Goal: Use online tool/utility: Use online tool/utility

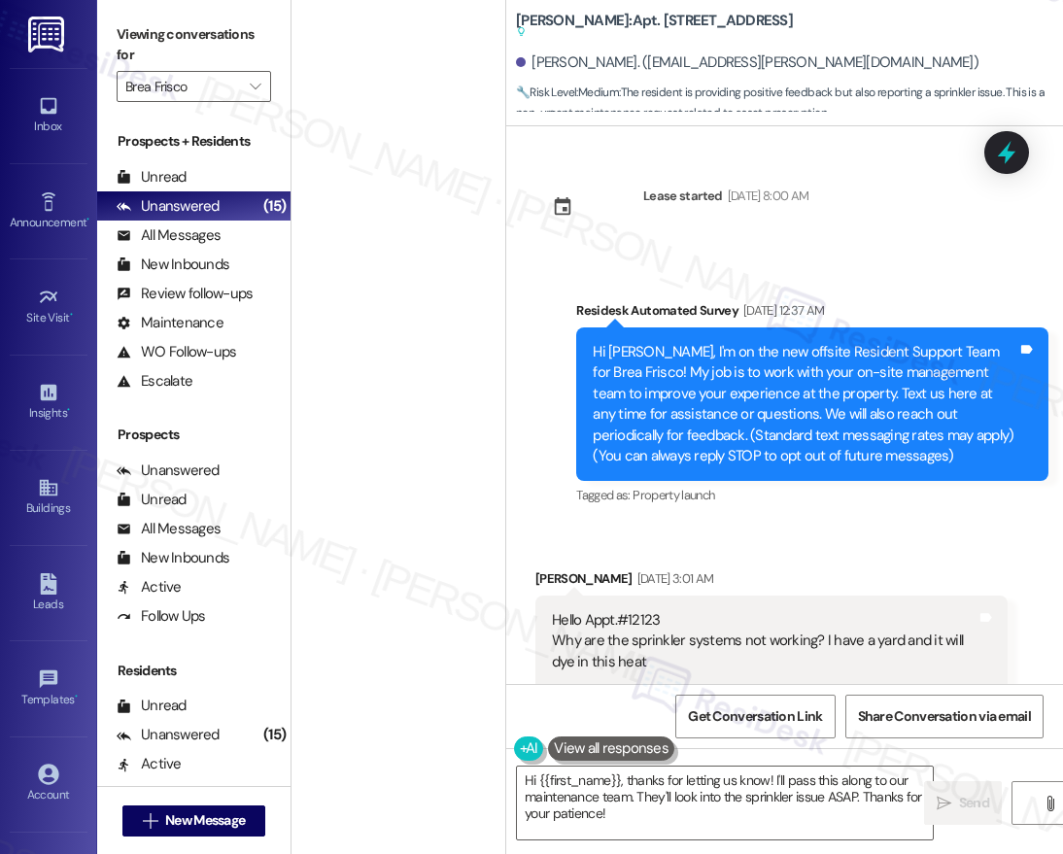
scroll to position [1632, 0]
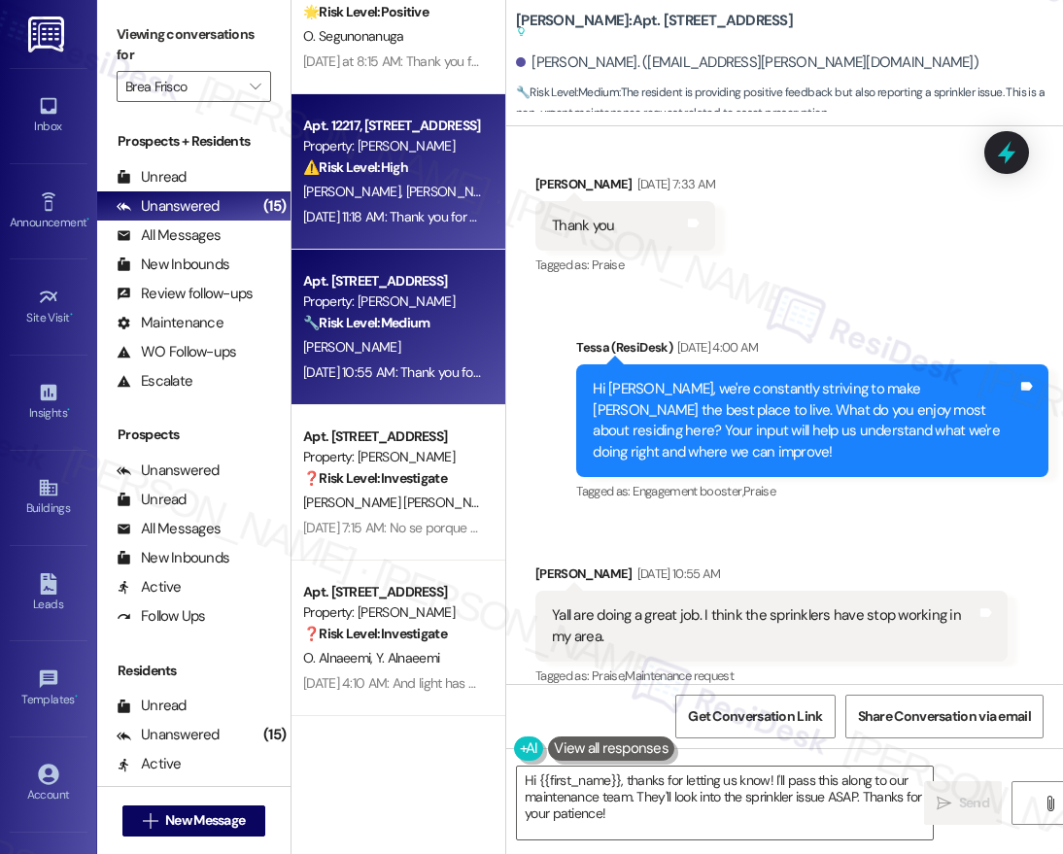
click at [347, 190] on span "[PERSON_NAME]" at bounding box center [354, 191] width 103 height 17
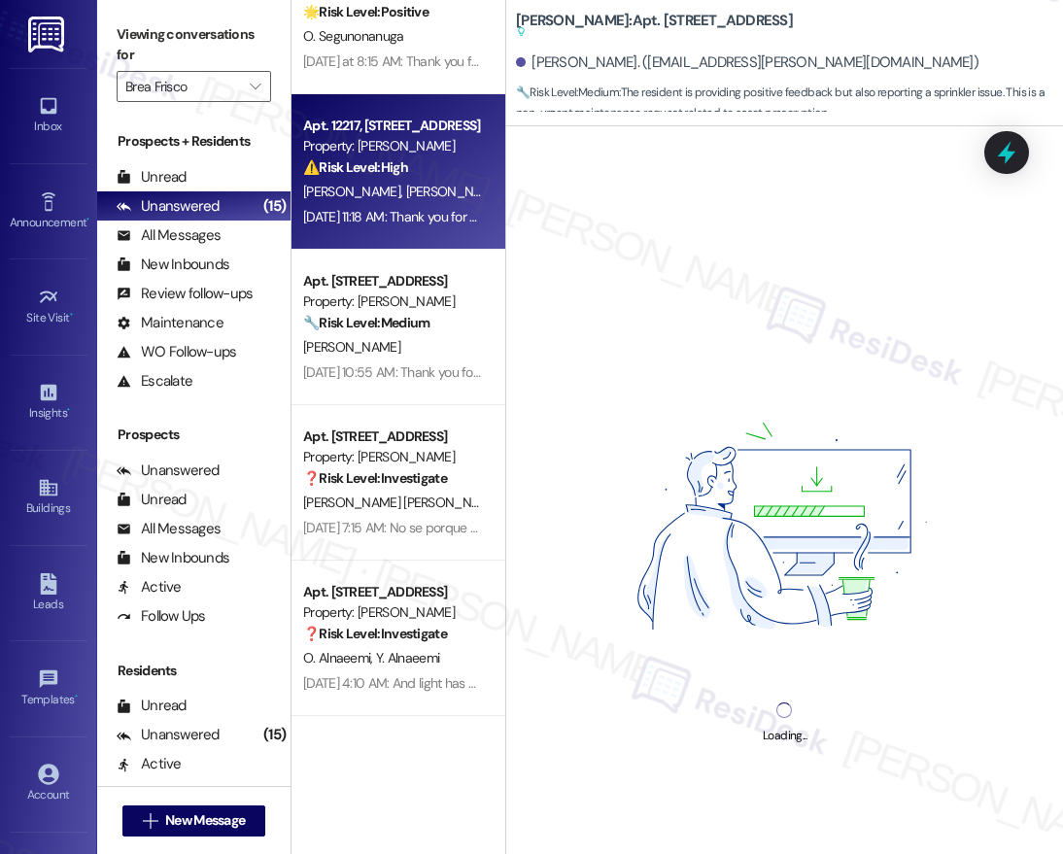
click at [756, 213] on div "Loading..." at bounding box center [784, 553] width 557 height 854
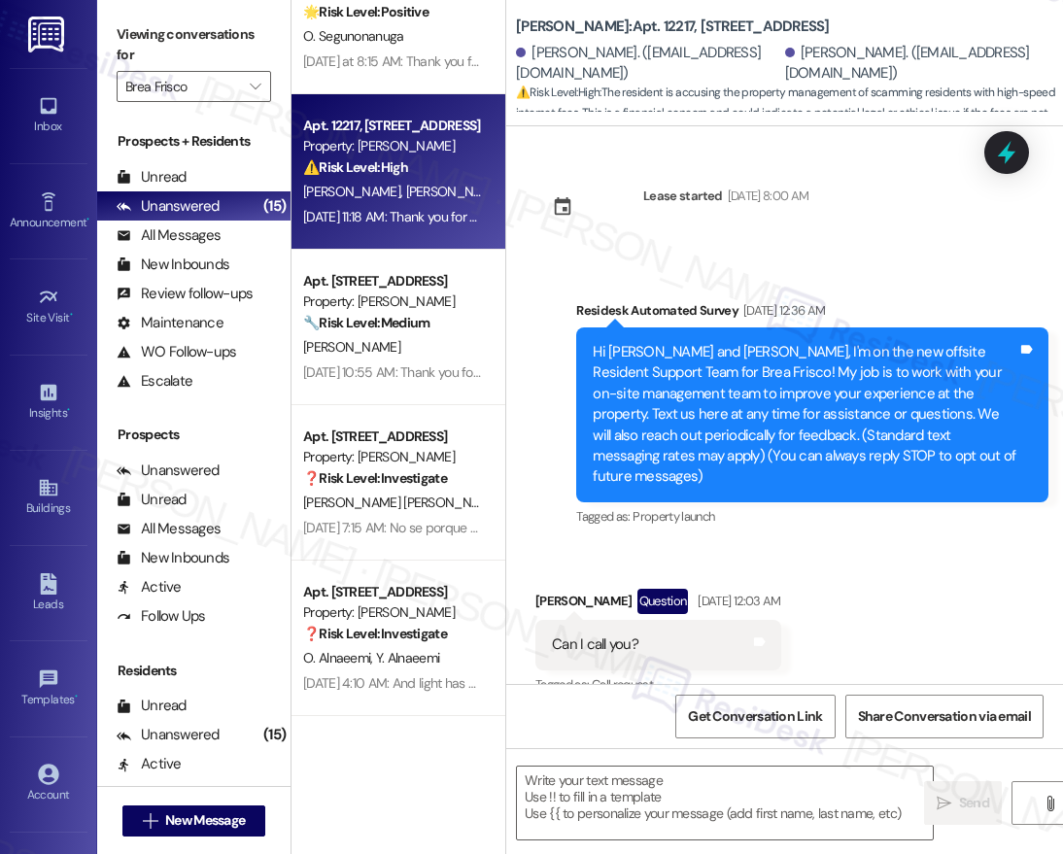
scroll to position [2185, 0]
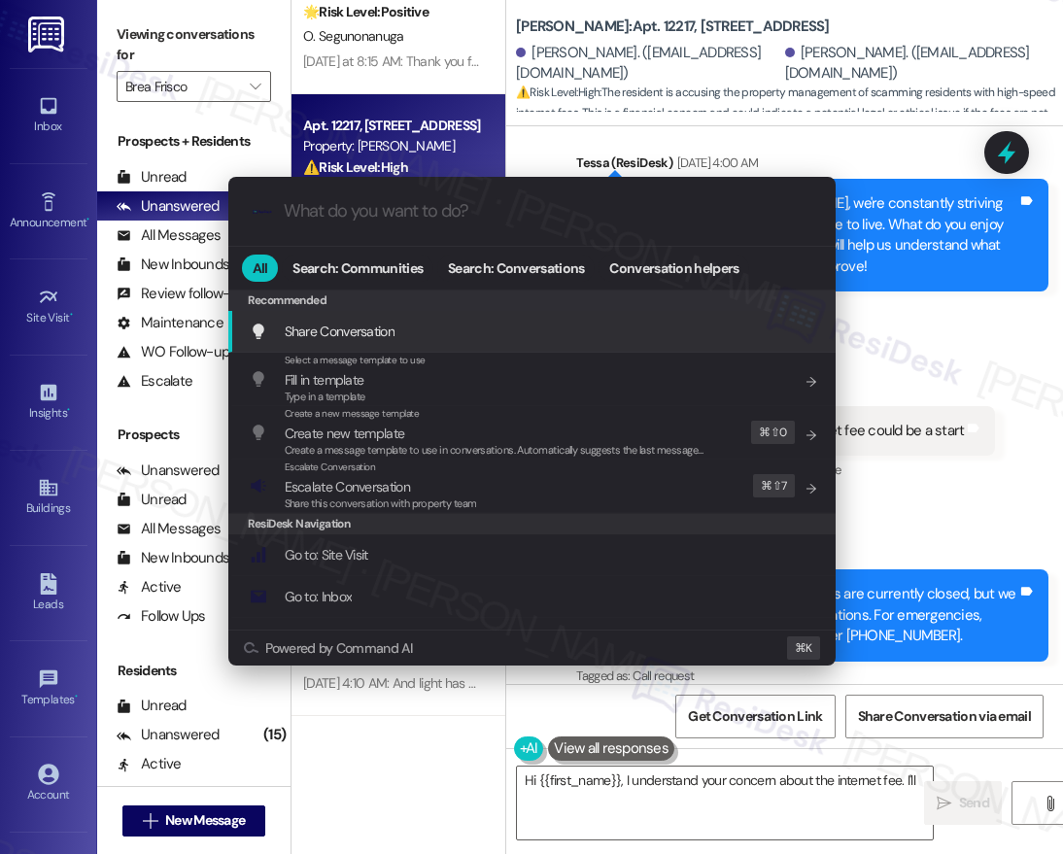
type textarea "Hi {{first_name}}, I understand your concern about the internet fee. I'll"
type input "m"
type textarea "Hi {{first_name}}, I understand your concern about the internet fee. I'll look"
type input "mo"
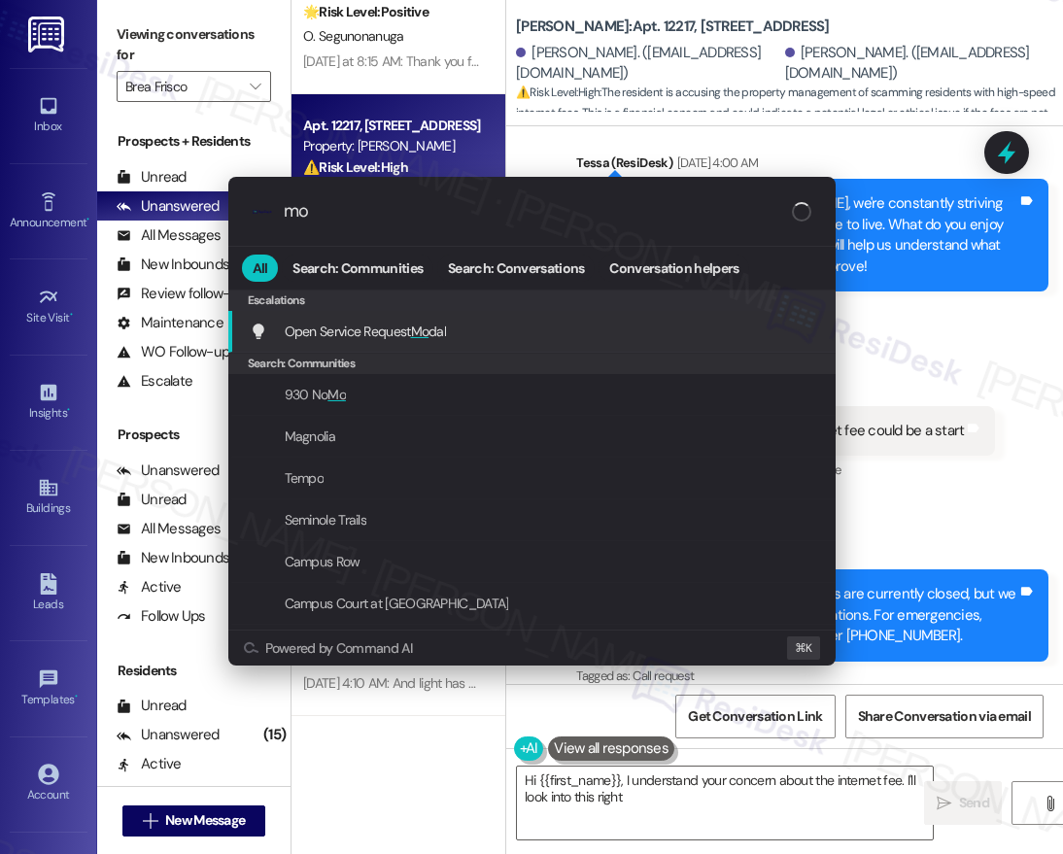
type textarea "Hi {{first_name}}, I understand your concern about the internet fee. I'll look …"
type input "mod"
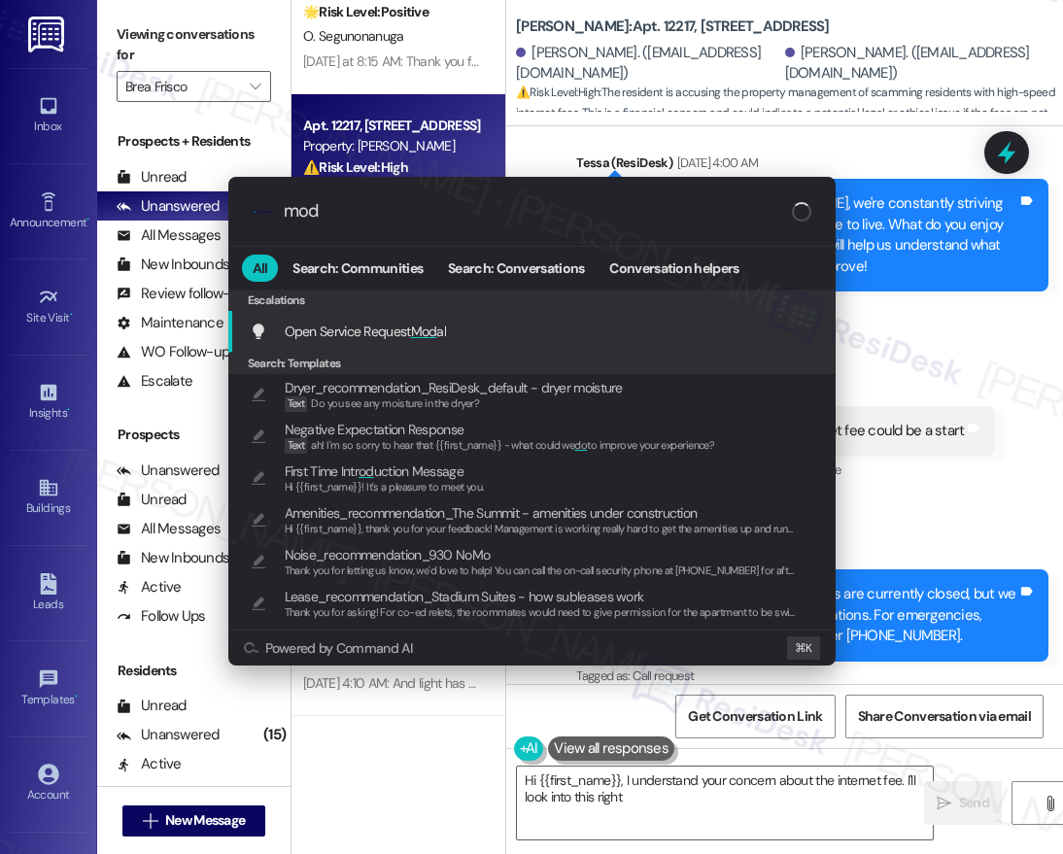
type textarea "Hi {{first_name}}, I understand your concern about the internet fee. I'll look …"
type input "moda"
type textarea "Hi {{first_name}}, I understand your concern about the internet fee. I'll look …"
type input "modal"
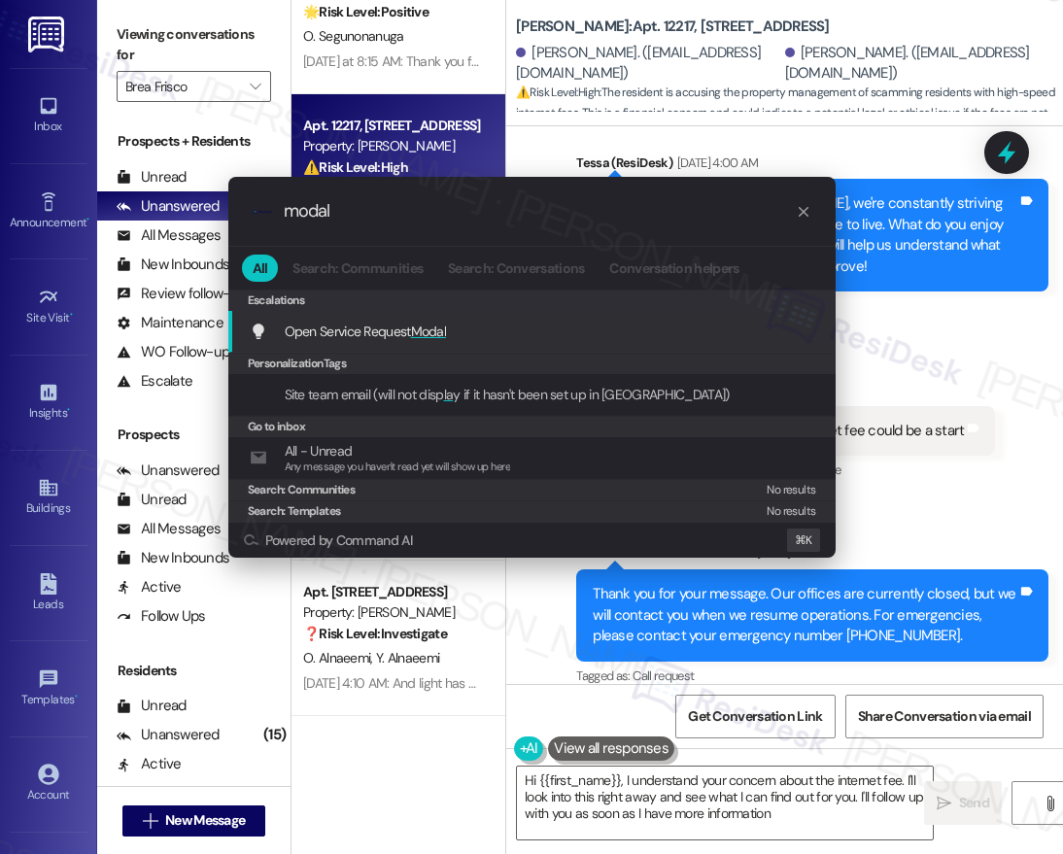
type textarea "Hi {{first_name}}, I understand your concern about the internet fee. I'll look …"
type input "modal"
click at [410, 328] on span "Open Service Request Modal" at bounding box center [366, 331] width 162 height 17
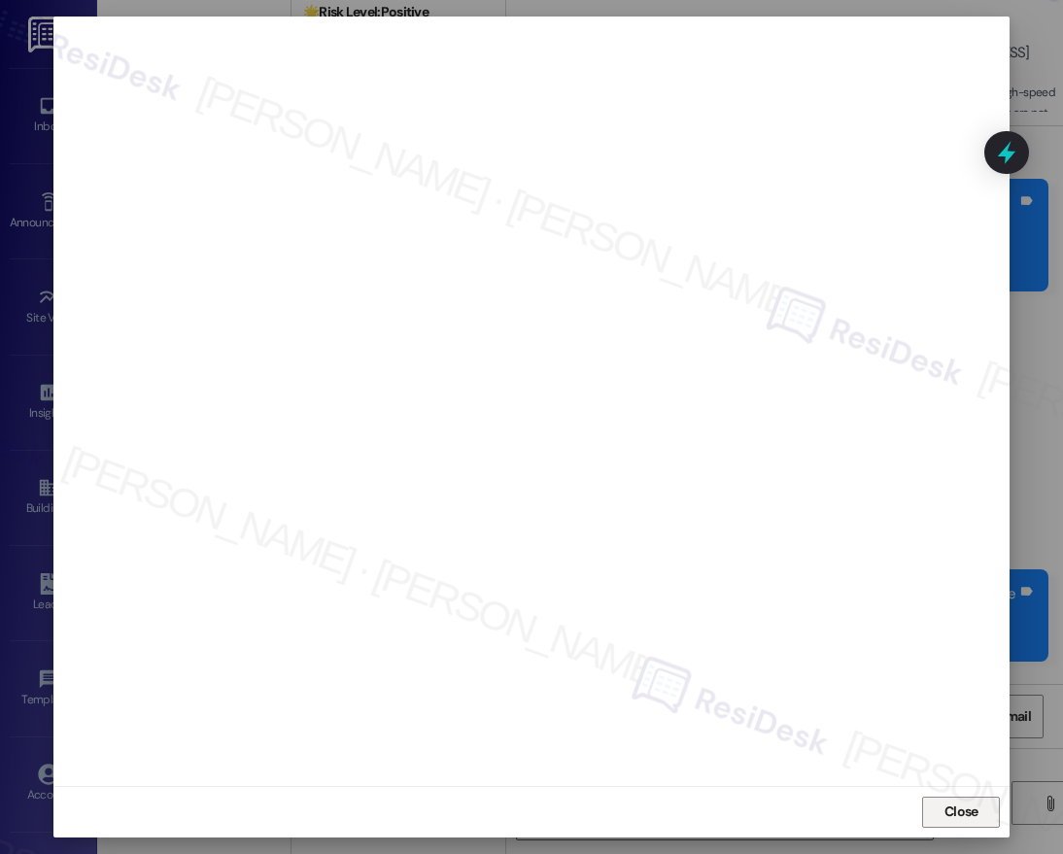
click at [948, 810] on span "Close" at bounding box center [962, 812] width 34 height 20
